Goal: Information Seeking & Learning: Learn about a topic

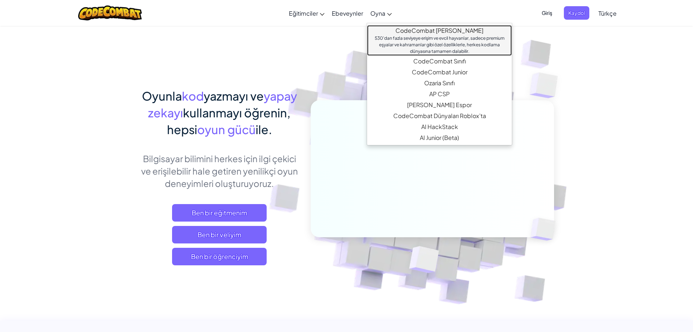
click at [396, 30] on link "CodeCombat [PERSON_NAME] 530'dan fazla seviyeye erişim ve evcil hayvanlar, sade…" at bounding box center [439, 40] width 145 height 31
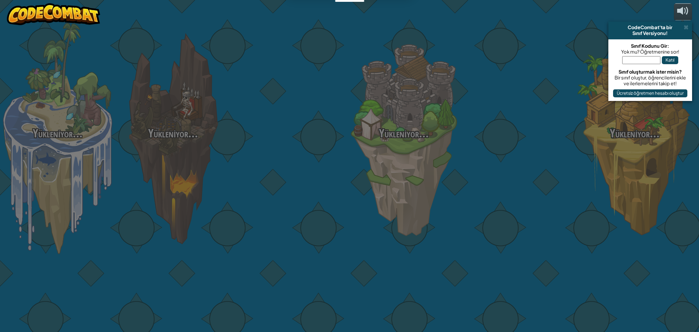
select select "tr"
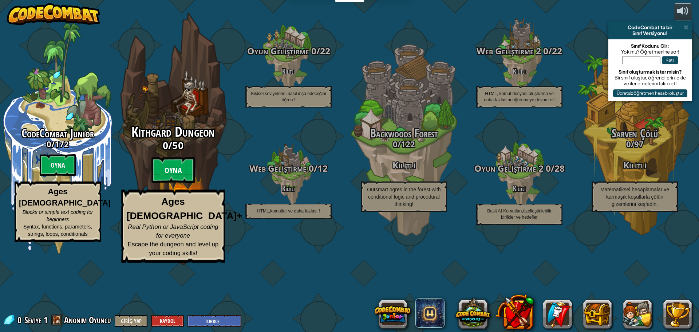
click at [167, 183] on btn "Oyna" at bounding box center [173, 170] width 44 height 26
select select "tr"
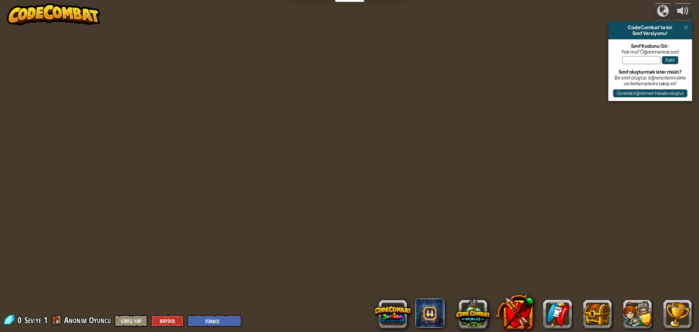
select select "tr"
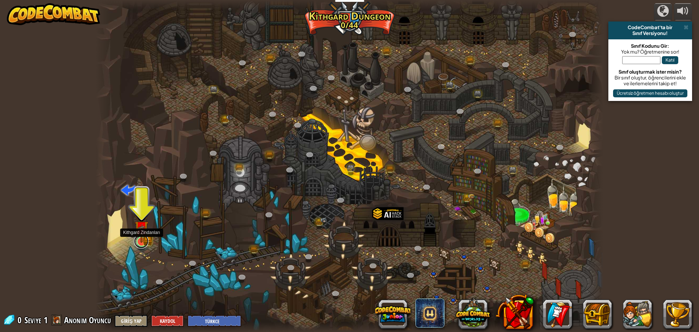
click at [141, 244] on link at bounding box center [141, 241] width 15 height 15
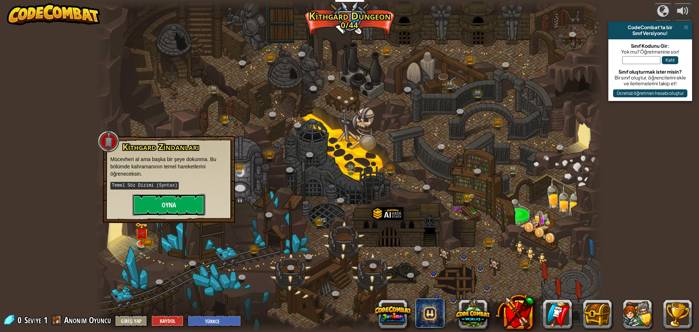
click at [169, 201] on button "Oyna" at bounding box center [169, 205] width 73 height 22
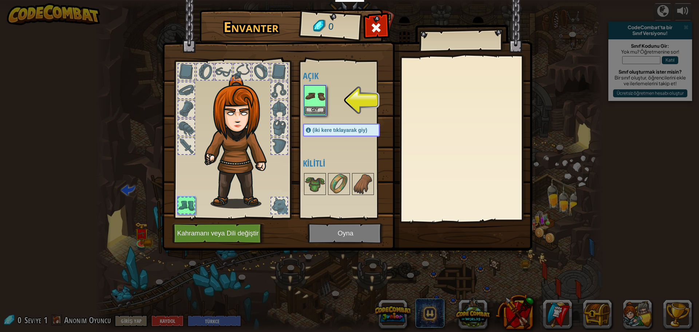
click at [317, 99] on img at bounding box center [315, 96] width 20 height 20
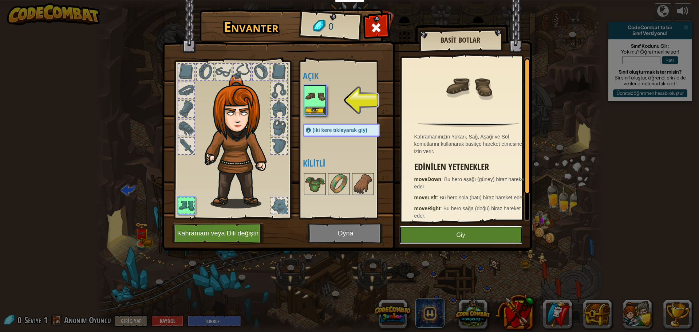
click at [454, 234] on button "Giy" at bounding box center [460, 235] width 123 height 18
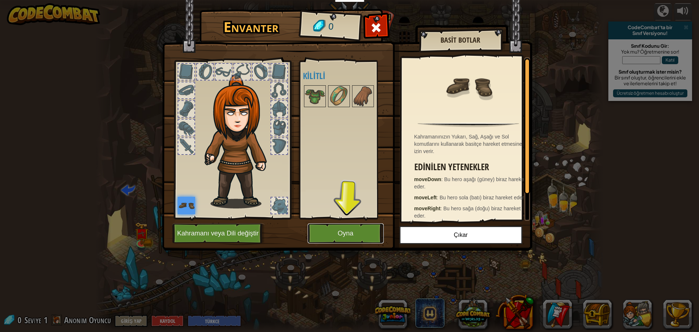
click at [346, 233] on button "Oyna" at bounding box center [346, 233] width 76 height 20
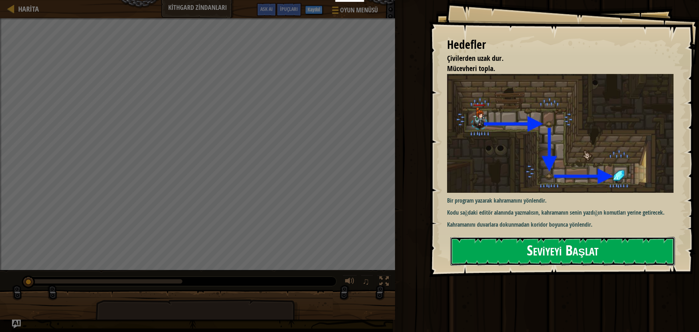
click at [561, 258] on button "Seviyeyi Başlat" at bounding box center [562, 251] width 225 height 29
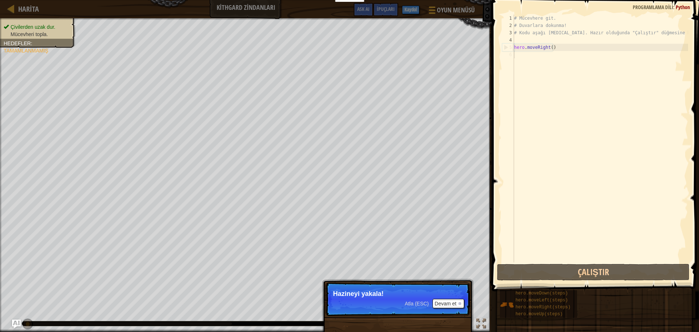
click at [419, 304] on span "Atla (ESC)" at bounding box center [417, 303] width 24 height 6
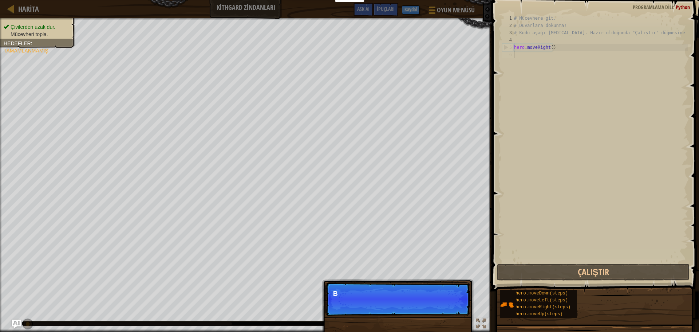
scroll to position [3, 0]
click at [445, 304] on button "Devam et" at bounding box center [448, 302] width 32 height 9
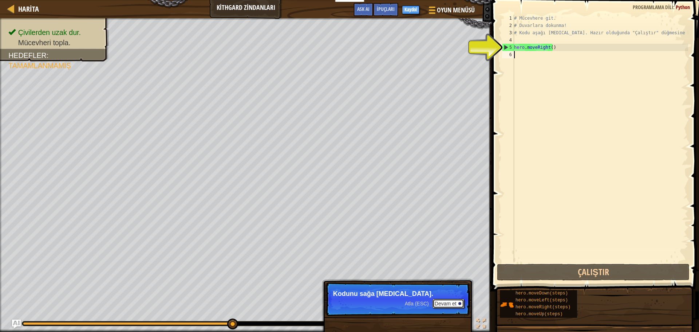
click at [437, 304] on button "Devam et" at bounding box center [448, 302] width 32 height 9
